Goal: Information Seeking & Learning: Learn about a topic

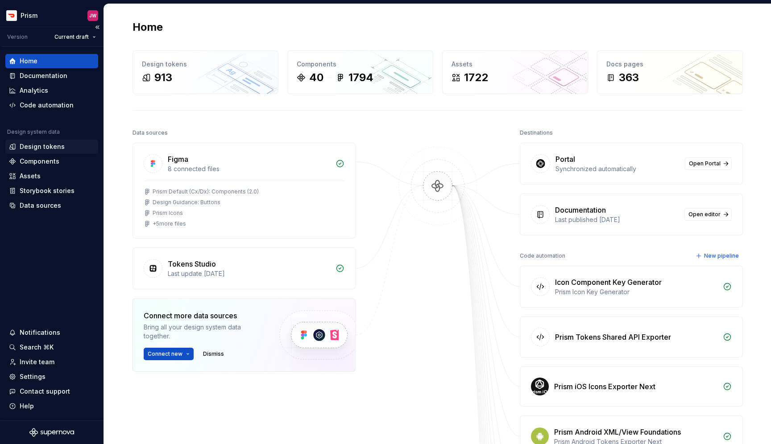
click at [57, 141] on div "Design tokens" at bounding box center [51, 147] width 93 height 14
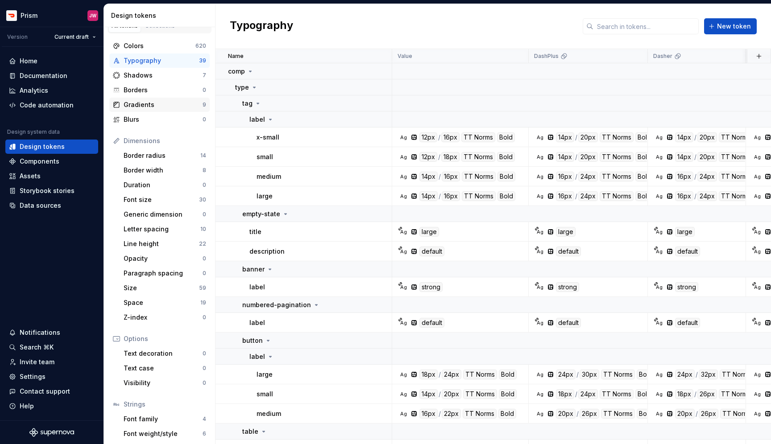
scroll to position [8, 0]
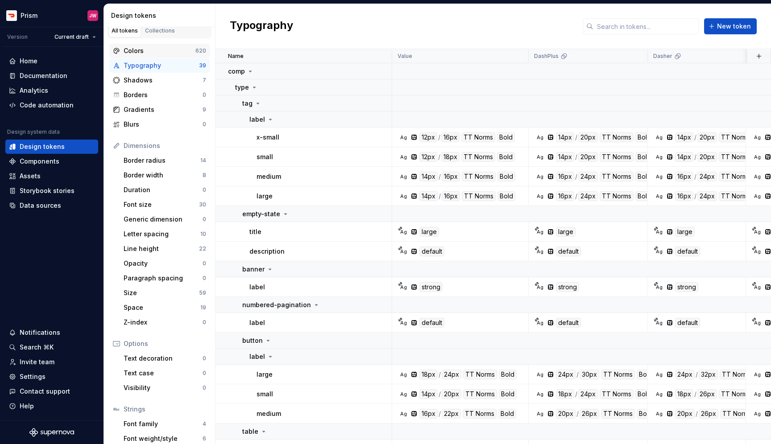
click at [153, 49] on div "Colors" at bounding box center [160, 50] width 72 height 9
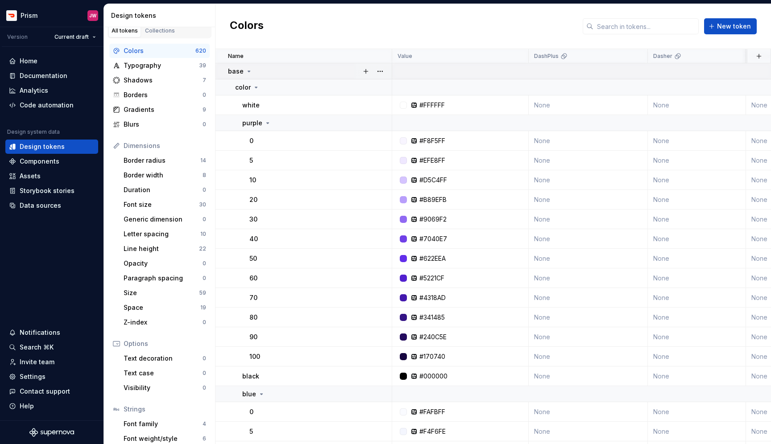
click at [240, 73] on p "base" at bounding box center [236, 71] width 16 height 9
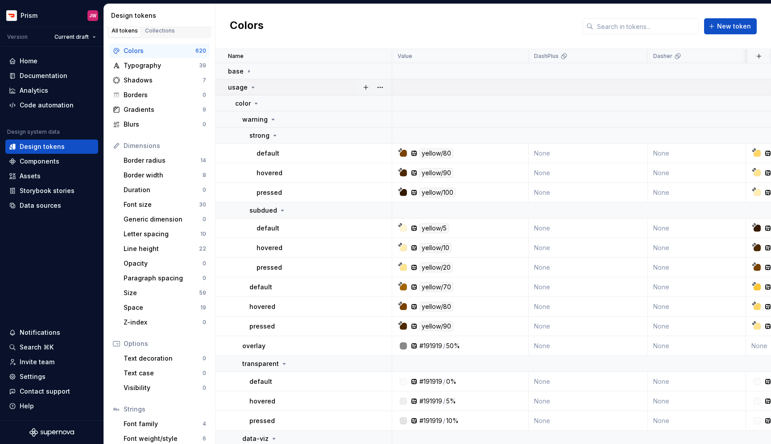
click at [240, 84] on p "usage" at bounding box center [238, 87] width 20 height 9
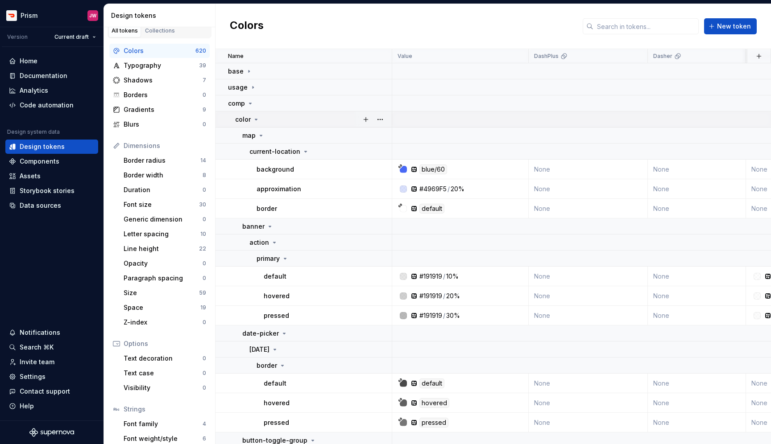
click at [248, 120] on p "color" at bounding box center [243, 119] width 16 height 9
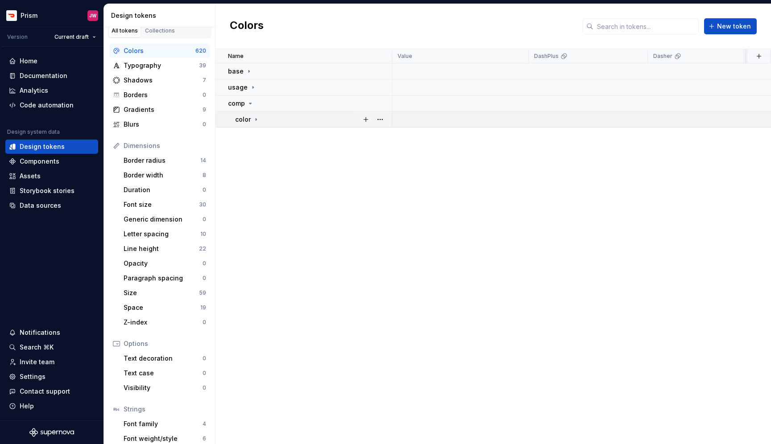
click at [248, 120] on p "color" at bounding box center [243, 119] width 16 height 9
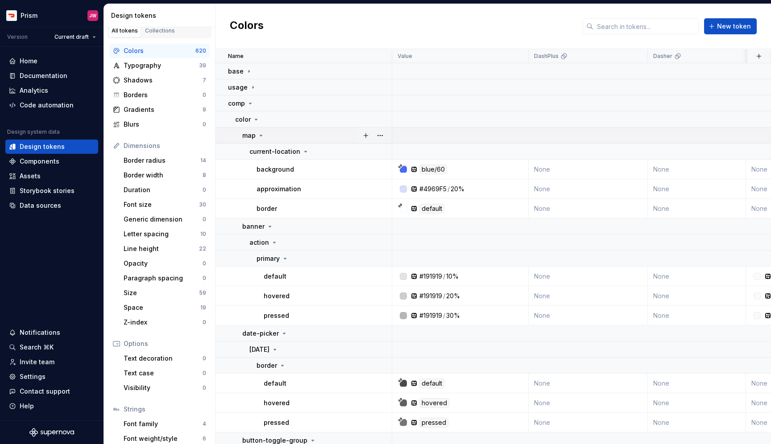
click at [253, 138] on p "map" at bounding box center [248, 135] width 13 height 9
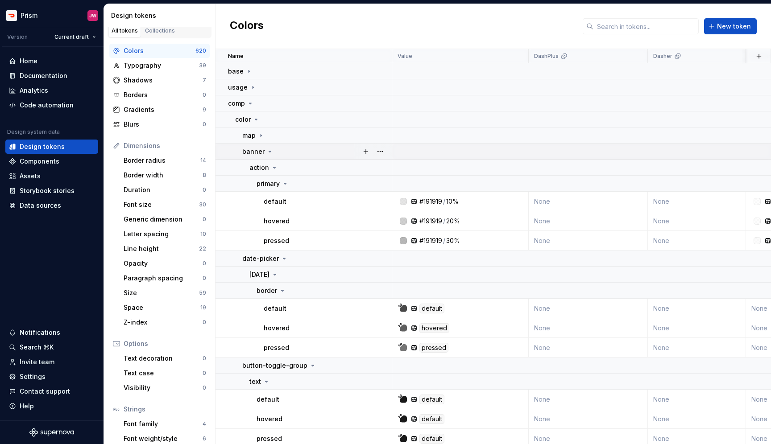
click at [252, 152] on p "banner" at bounding box center [253, 151] width 22 height 9
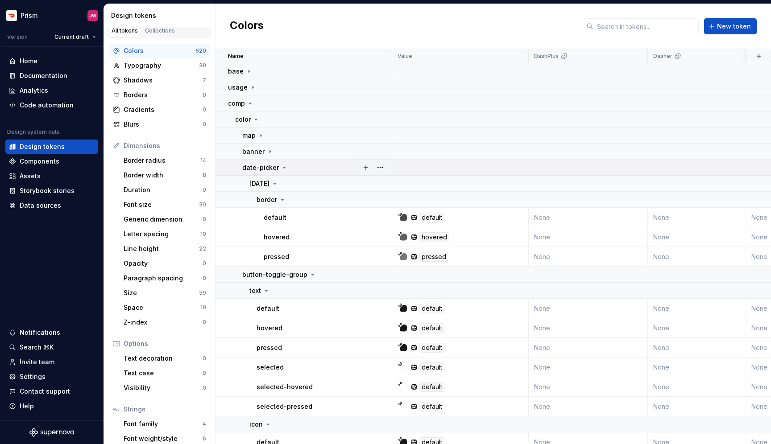
click at [252, 169] on p "date-picker" at bounding box center [260, 167] width 37 height 9
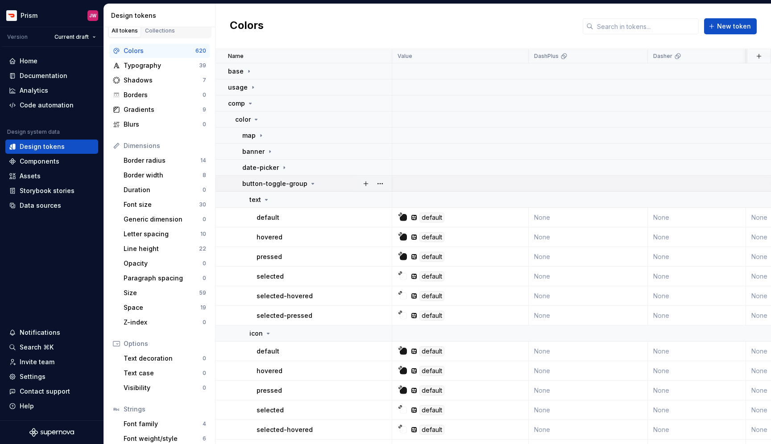
click at [252, 187] on p "button-toggle-group" at bounding box center [274, 183] width 65 height 9
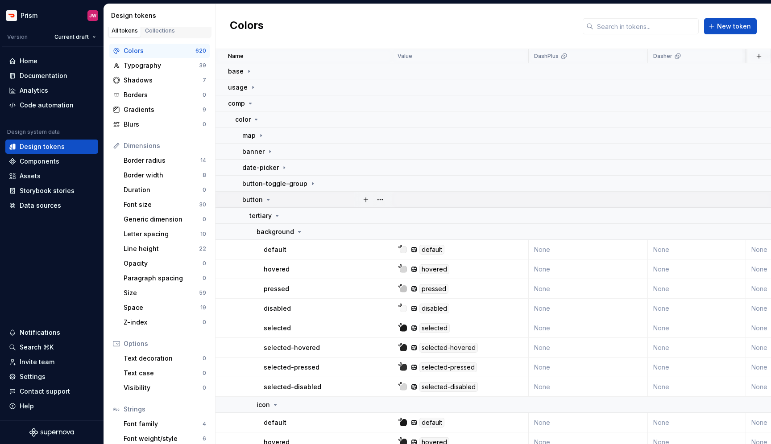
click at [252, 200] on p "button" at bounding box center [252, 199] width 21 height 9
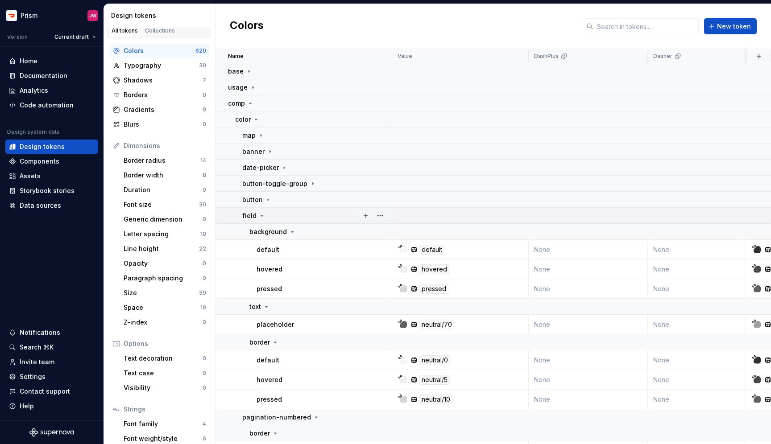
click at [251, 218] on p "field" at bounding box center [249, 216] width 14 height 9
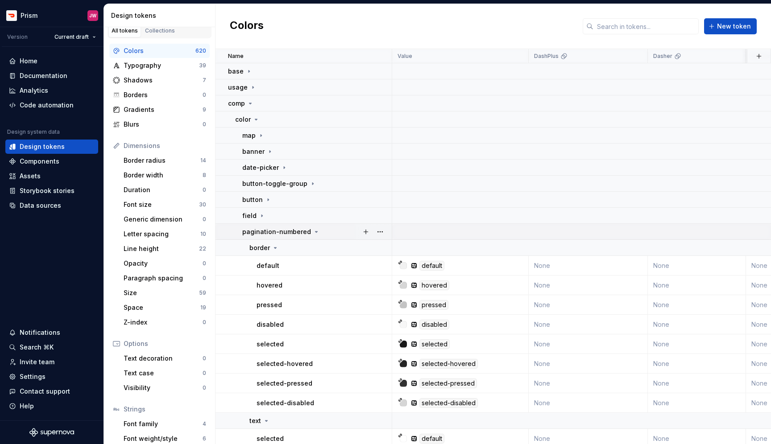
click at [250, 237] on td "pagination-numbered" at bounding box center [304, 232] width 177 height 16
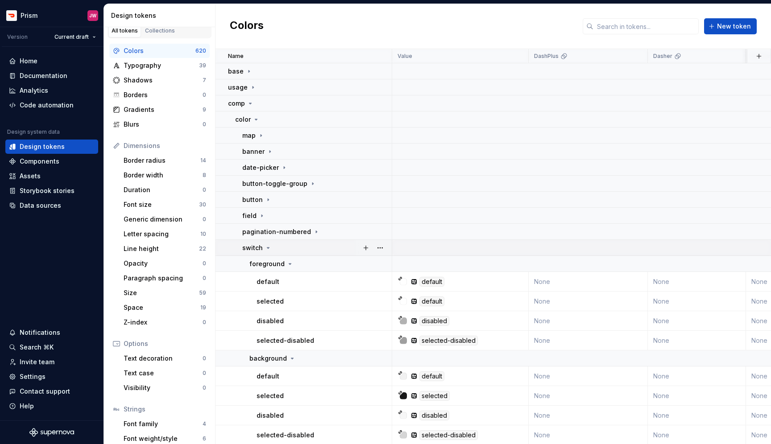
click at [249, 250] on p "switch" at bounding box center [252, 248] width 21 height 9
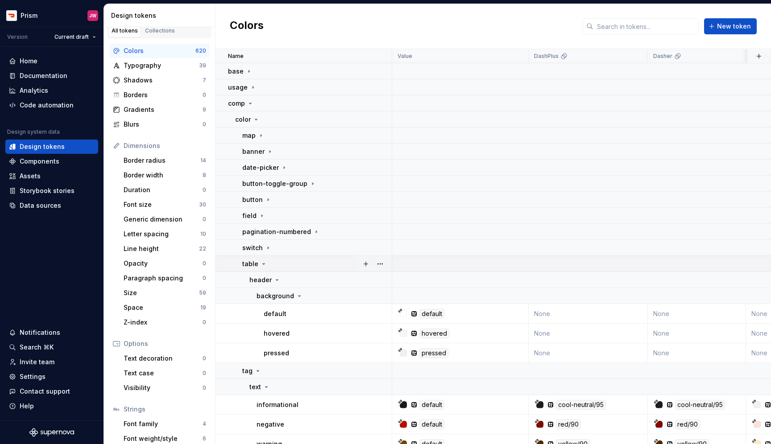
click at [249, 266] on p "table" at bounding box center [250, 264] width 16 height 9
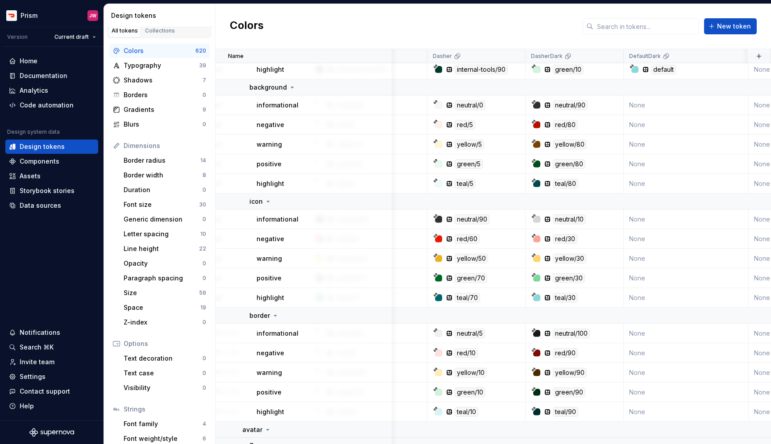
scroll to position [323, 0]
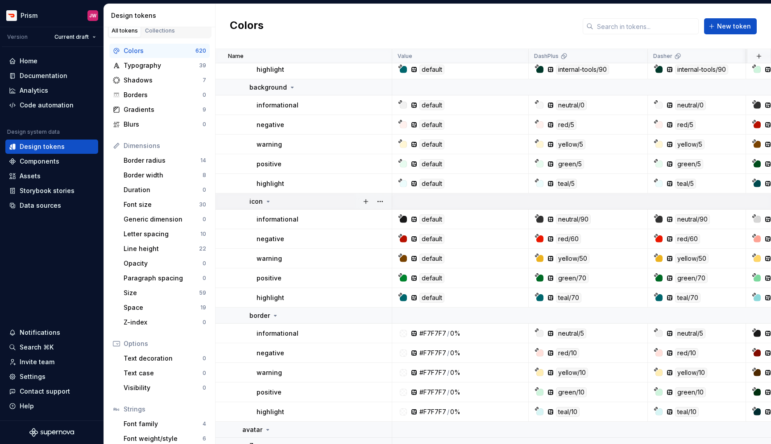
click at [265, 199] on icon at bounding box center [268, 201] width 7 height 7
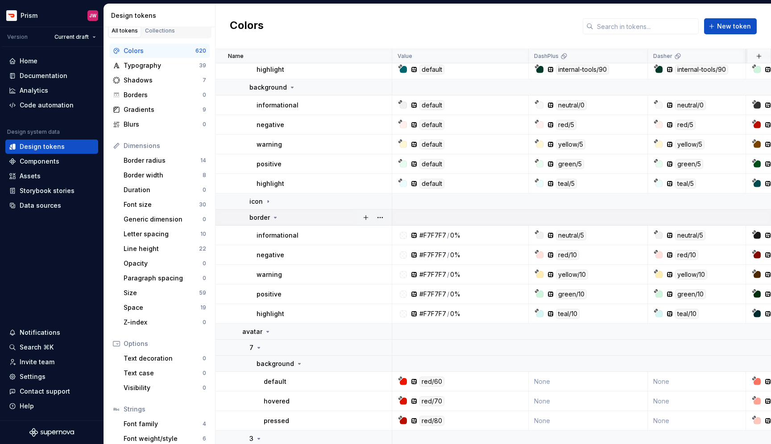
click at [268, 213] on p "border" at bounding box center [259, 217] width 21 height 9
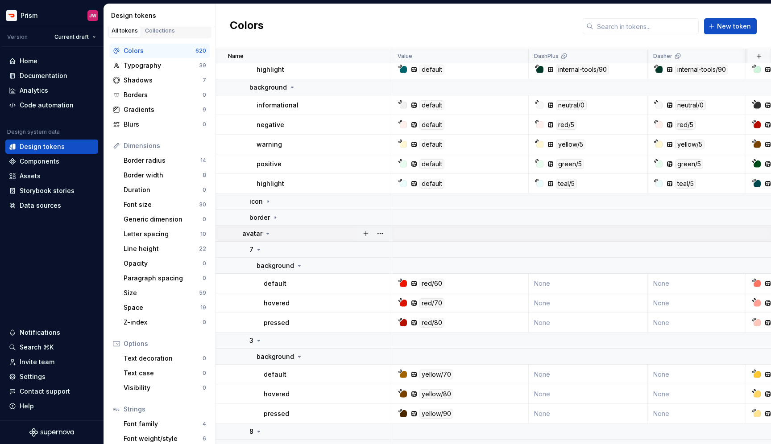
click at [262, 235] on div "avatar" at bounding box center [256, 233] width 29 height 9
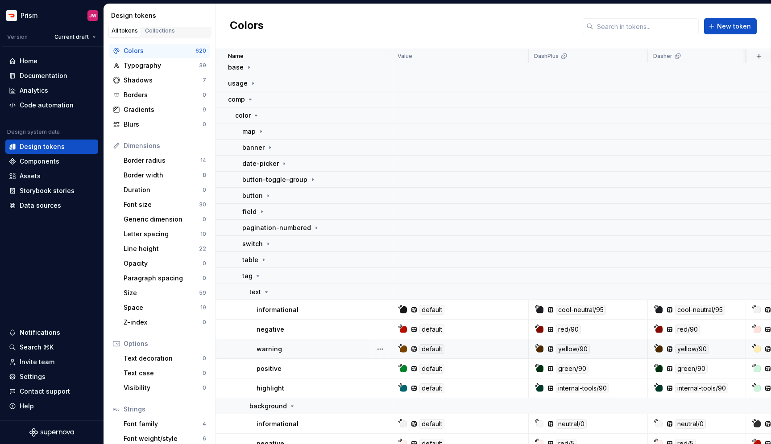
scroll to position [0, 0]
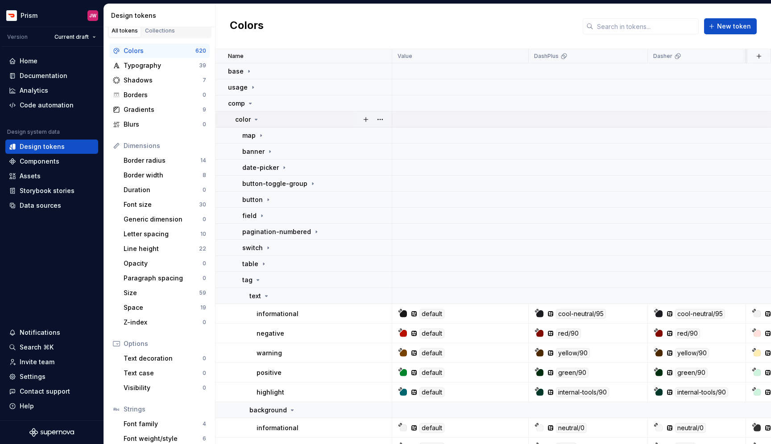
click at [254, 123] on div "color" at bounding box center [247, 119] width 25 height 9
